Goal: Find specific page/section

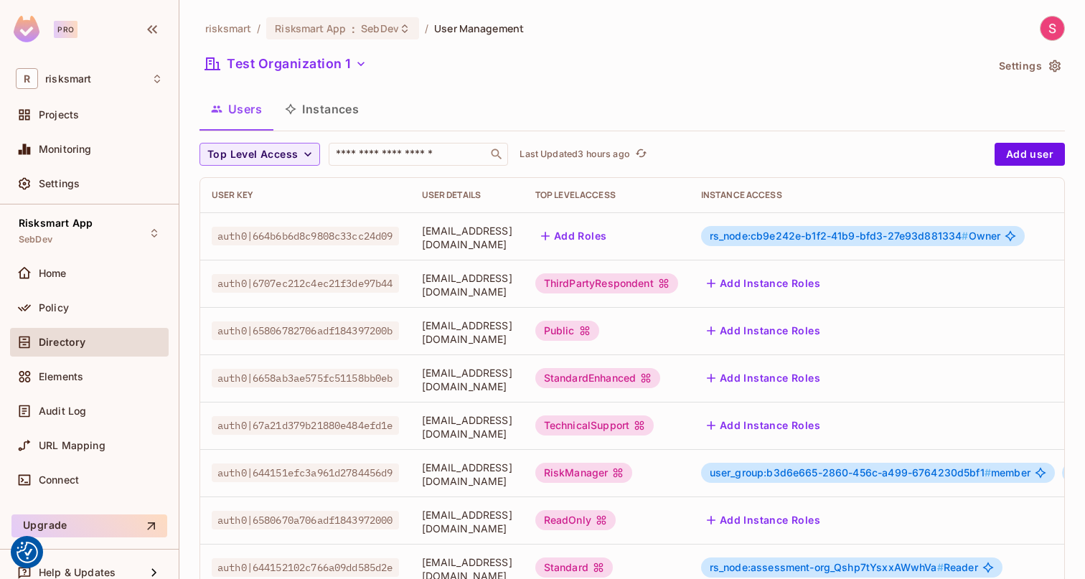
scroll to position [44, 0]
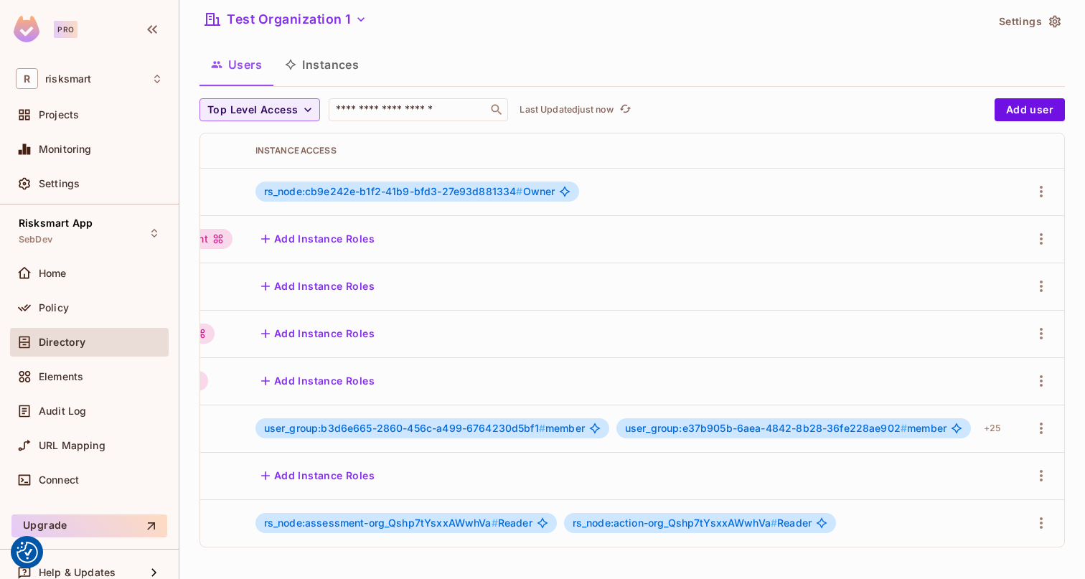
scroll to position [0, 512]
click at [68, 314] on div "Policy" at bounding box center [89, 307] width 147 height 17
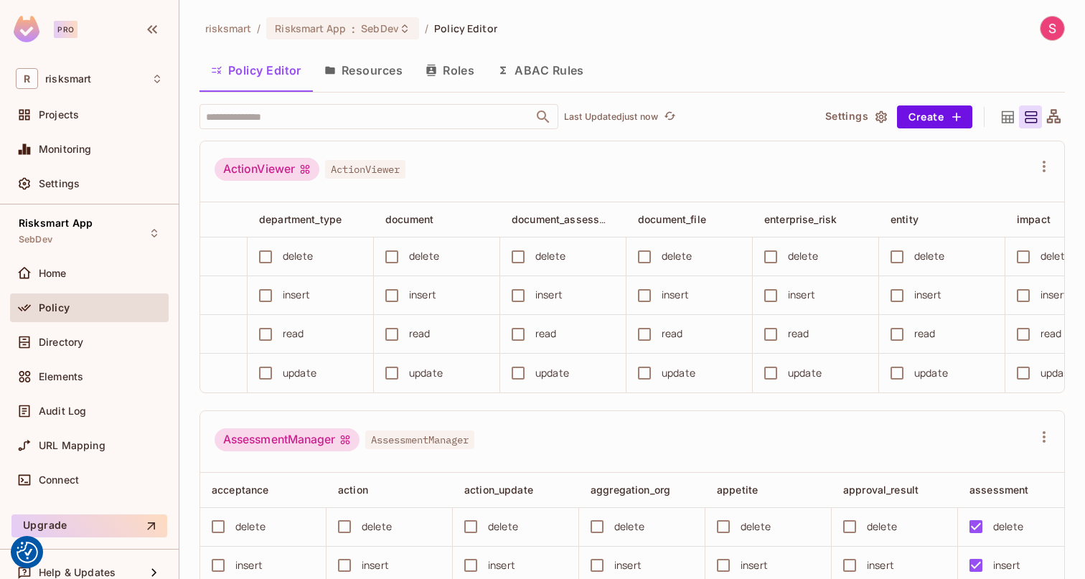
scroll to position [0, 2673]
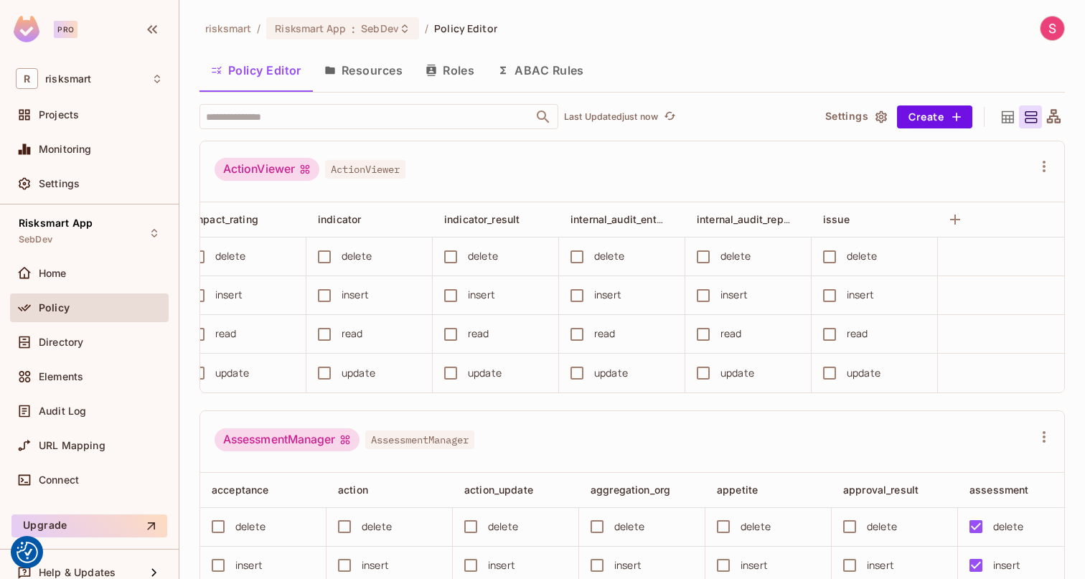
click at [1015, 113] on icon at bounding box center [1008, 117] width 18 height 18
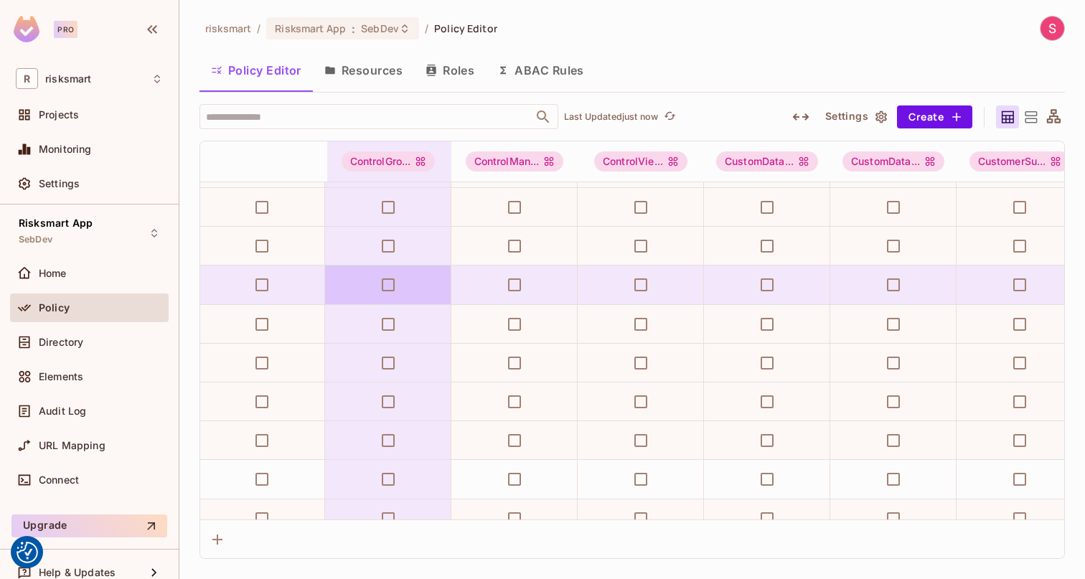
scroll to position [111, 1016]
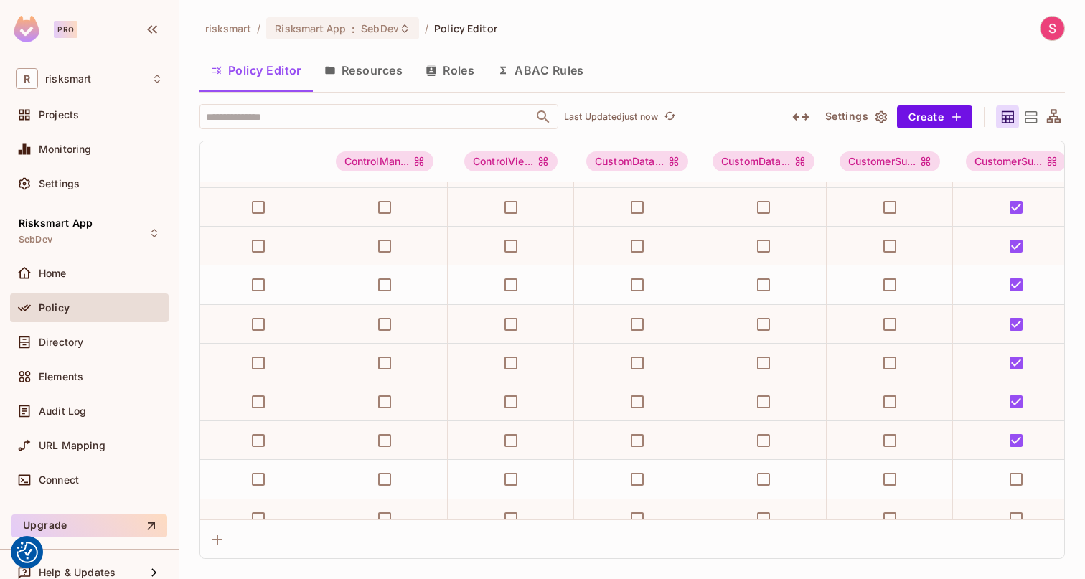
click at [1028, 123] on icon at bounding box center [1031, 117] width 18 height 18
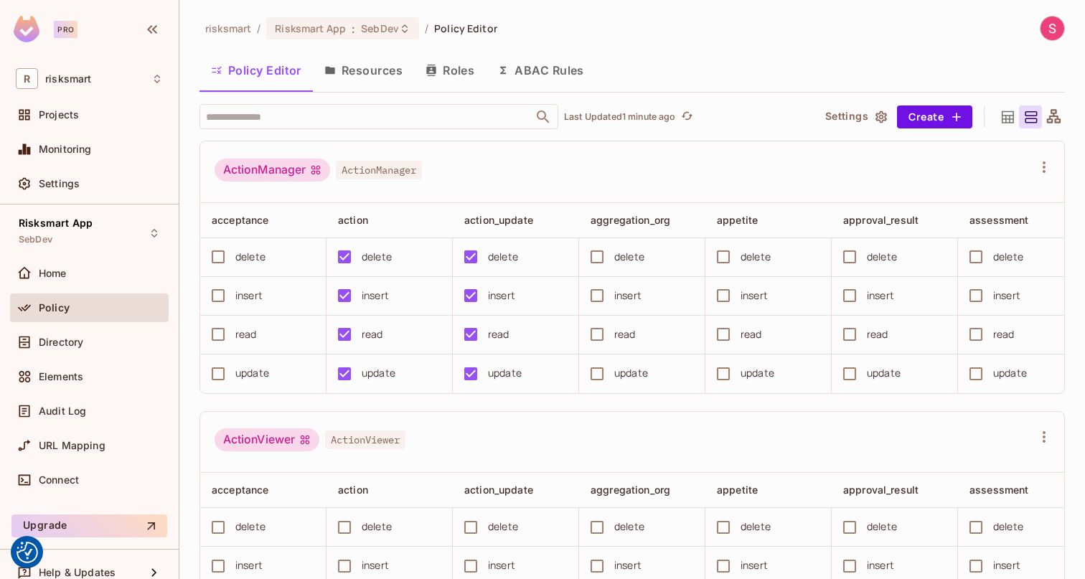
click at [474, 103] on div "risksmart / Risksmart App : SebDev / Policy Editor Policy Editor Resources Role…" at bounding box center [632, 298] width 865 height 564
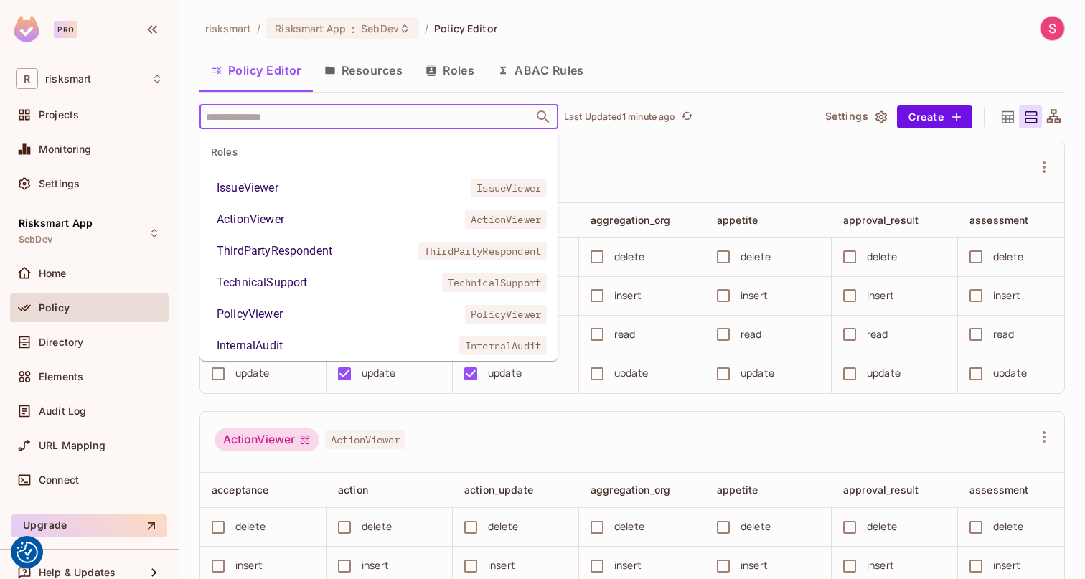
click at [470, 112] on input "text" at bounding box center [366, 116] width 328 height 25
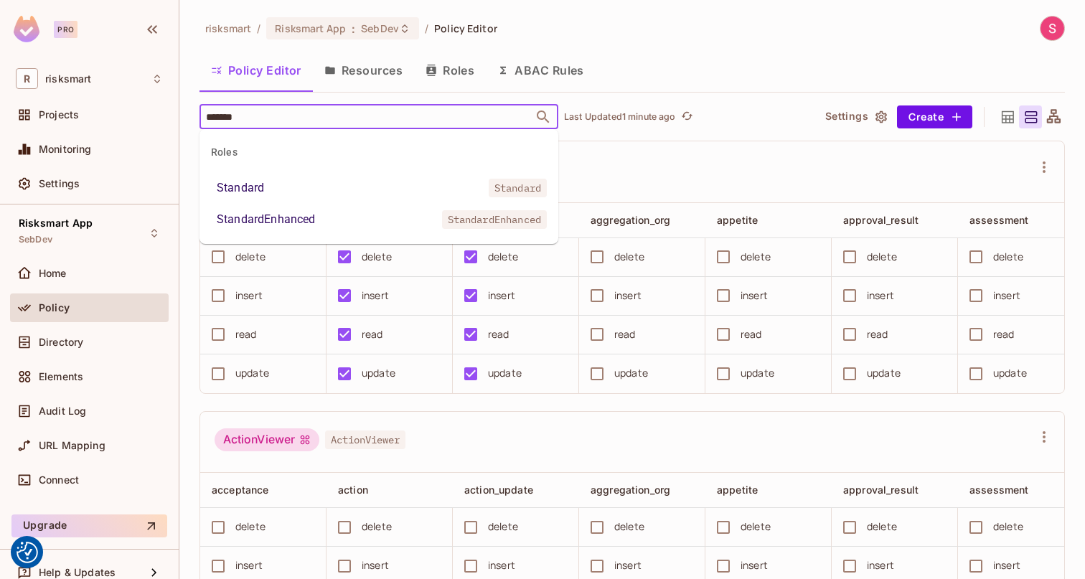
type input "********"
click at [422, 193] on li "Standard Standard" at bounding box center [379, 188] width 359 height 26
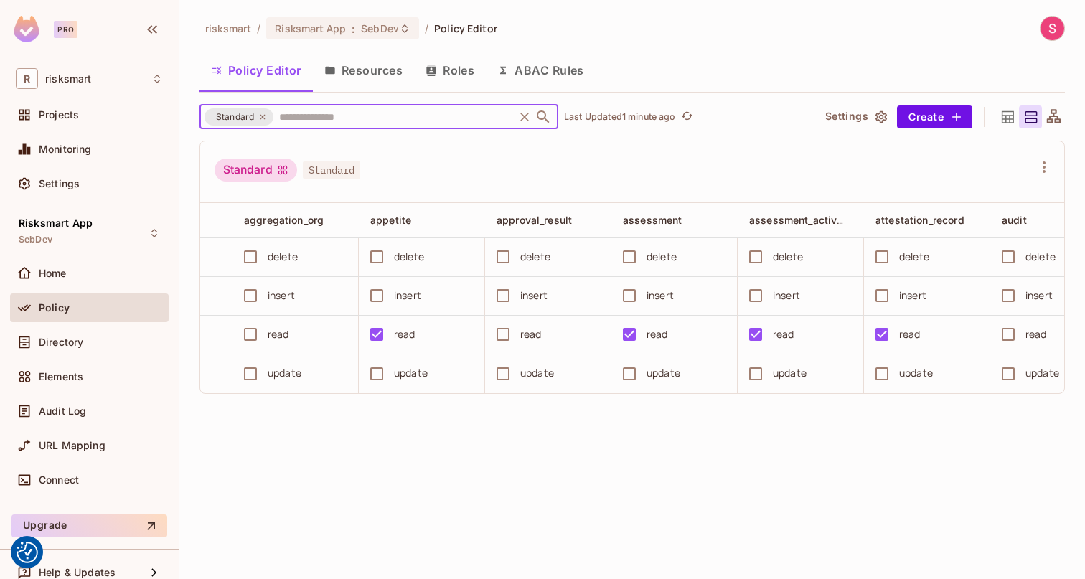
scroll to position [0, 373]
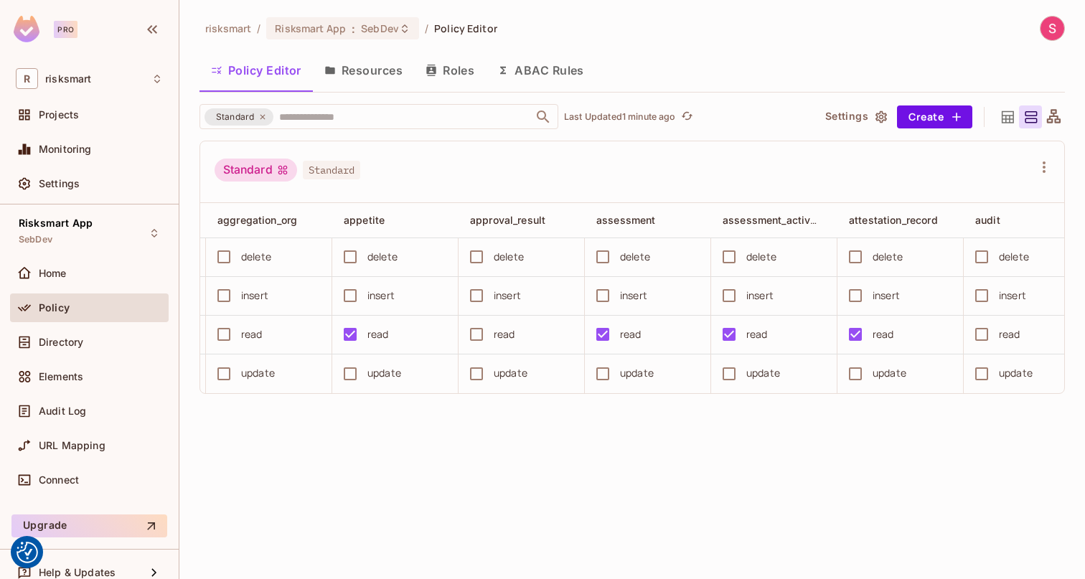
click at [1003, 117] on icon at bounding box center [1008, 117] width 18 height 18
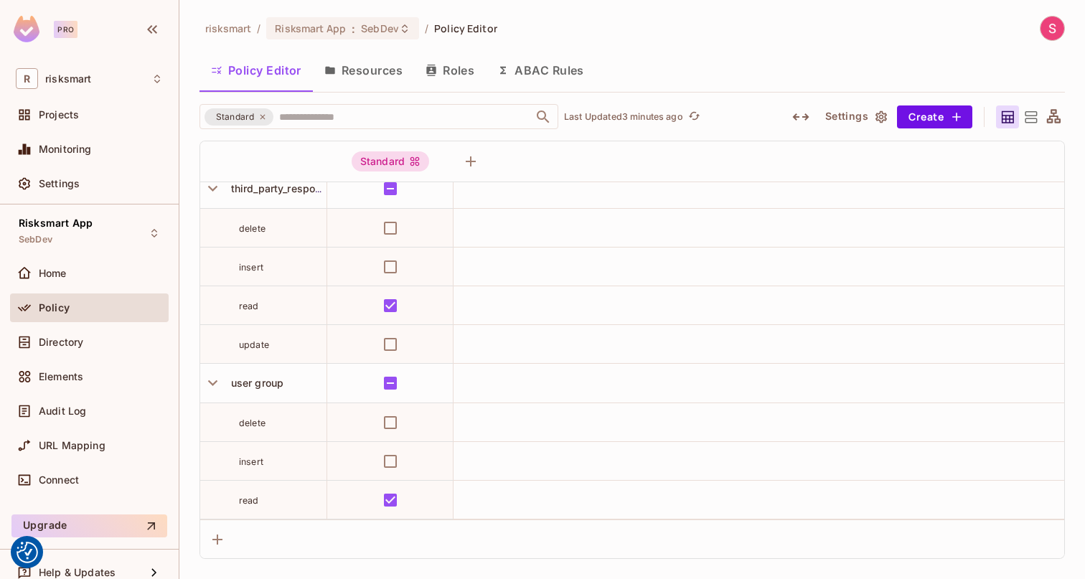
scroll to position [14403, 0]
click at [127, 351] on div "Directory" at bounding box center [89, 342] width 159 height 29
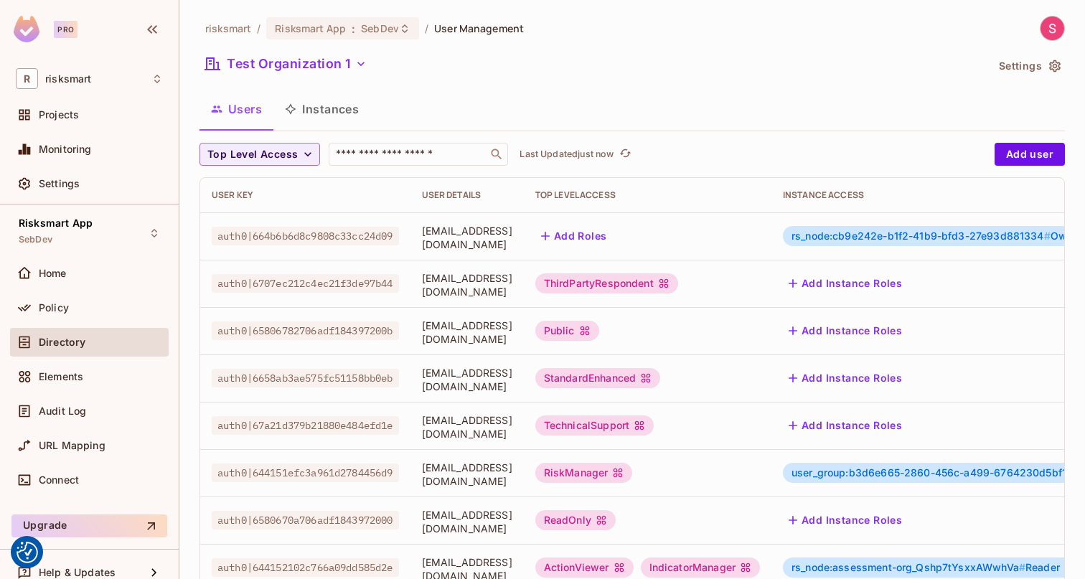
scroll to position [44, 0]
